Goal: Navigation & Orientation: Find specific page/section

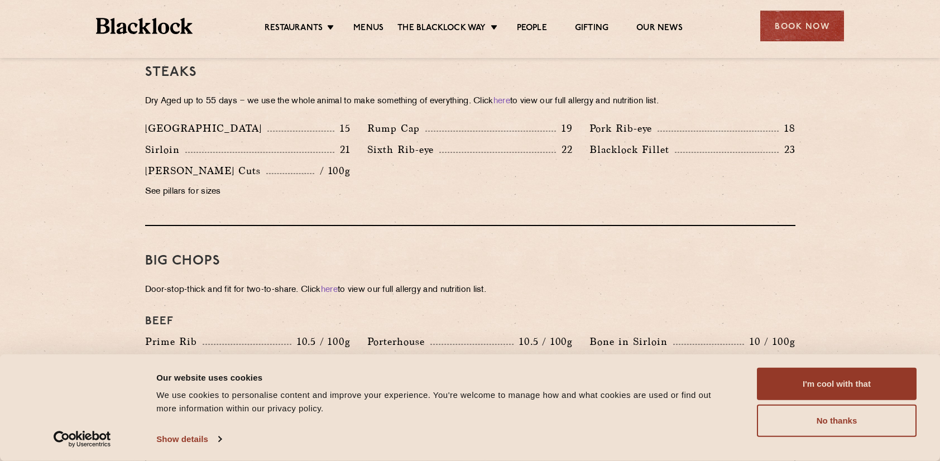
scroll to position [1061, 0]
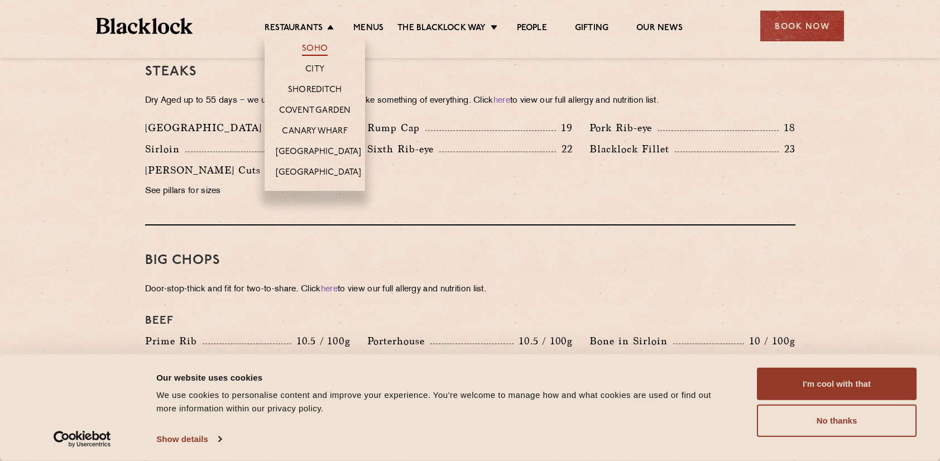
click at [321, 45] on link "Soho" at bounding box center [315, 50] width 26 height 12
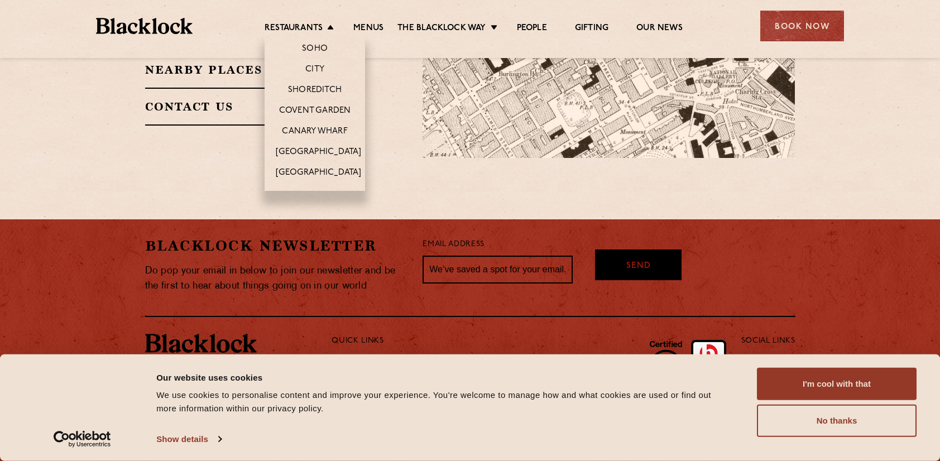
scroll to position [556, 0]
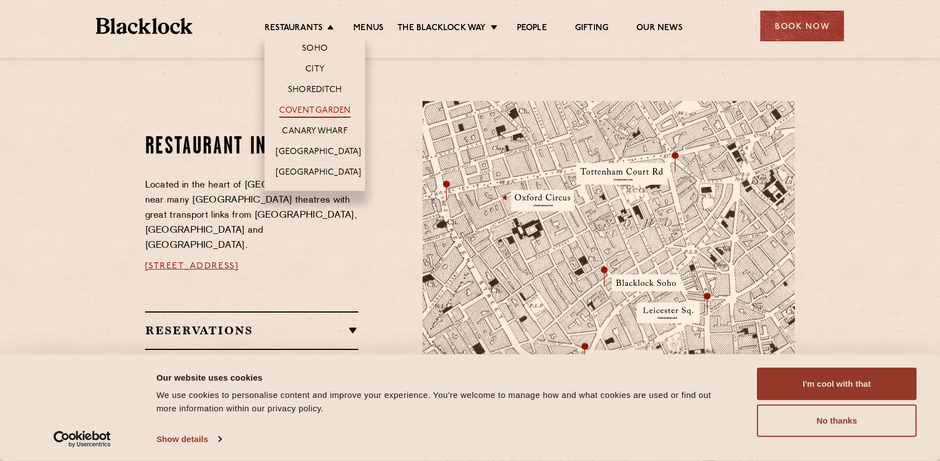
click at [315, 108] on link "Covent Garden" at bounding box center [315, 111] width 72 height 12
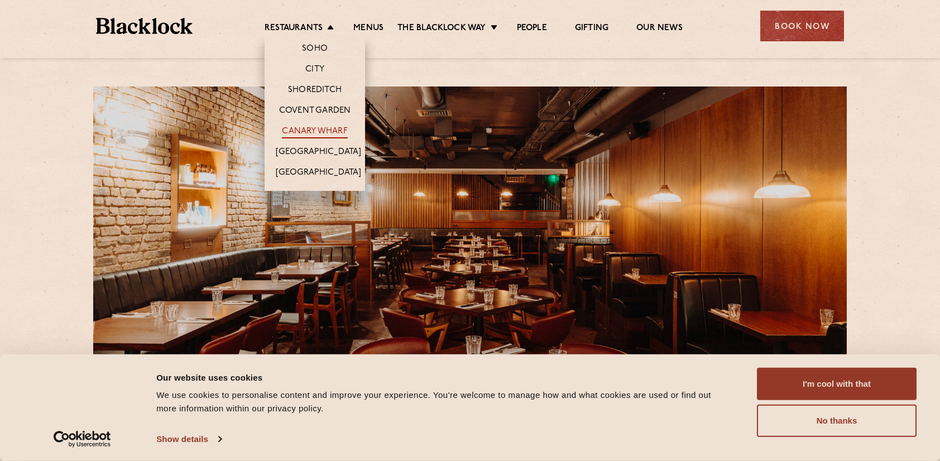
click at [322, 127] on link "Canary Wharf" at bounding box center [314, 132] width 65 height 12
